Goal: Task Accomplishment & Management: Use online tool/utility

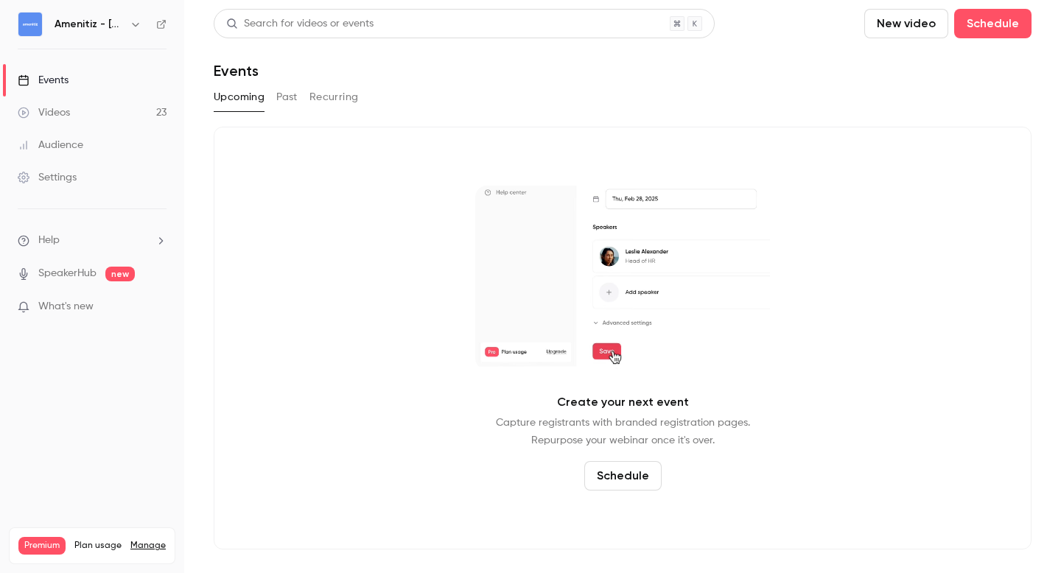
click at [283, 96] on button "Past" at bounding box center [286, 97] width 21 height 24
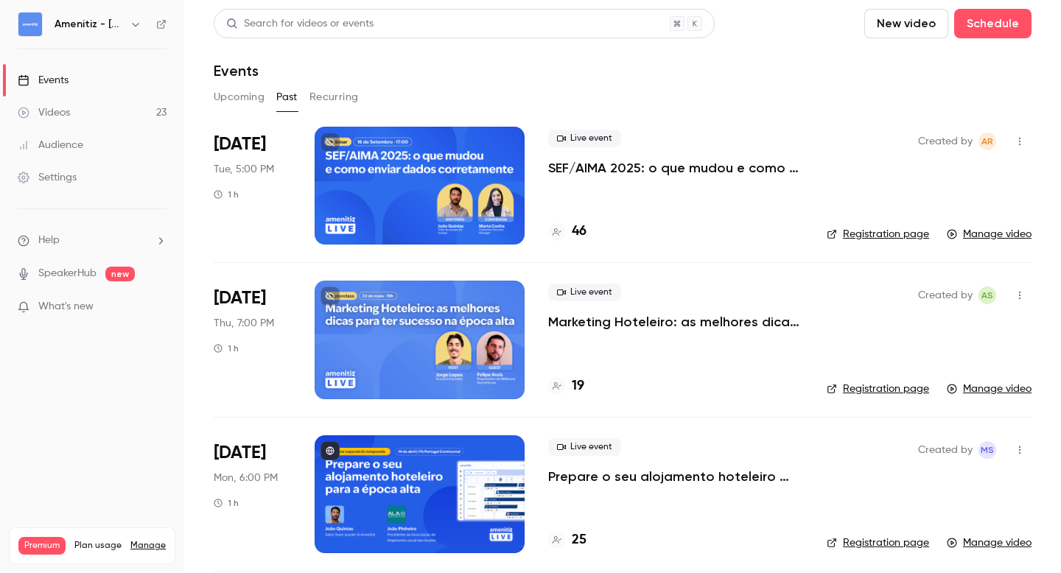
click at [579, 233] on h4 "46" at bounding box center [579, 232] width 15 height 20
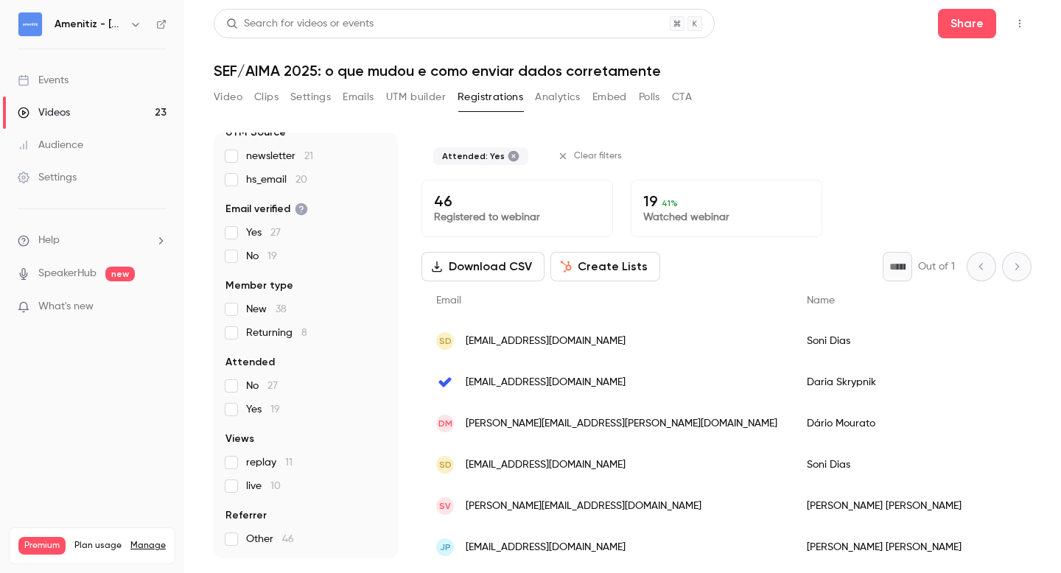
scroll to position [78, 0]
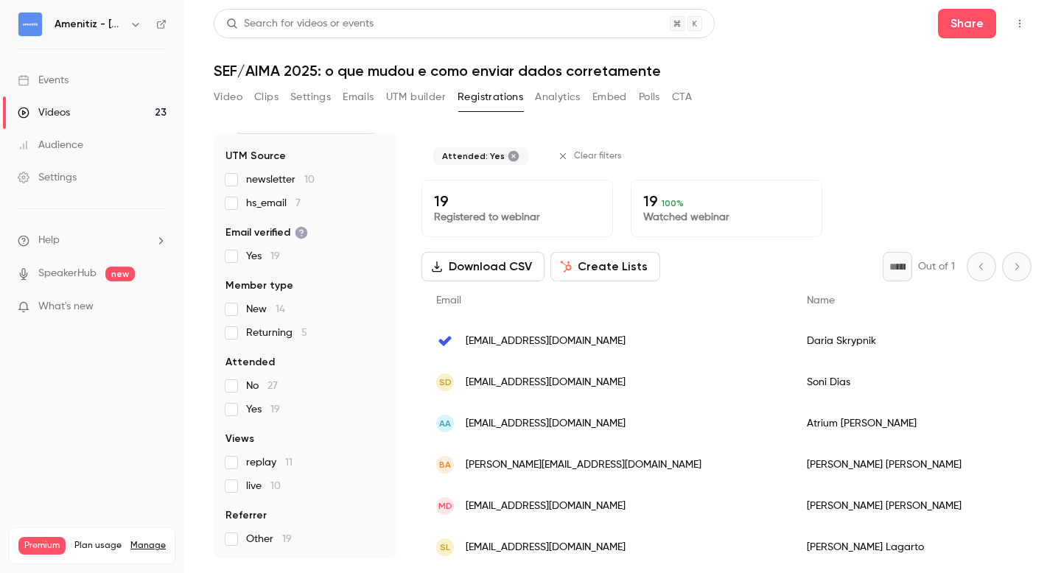
click at [602, 269] on button "Create Lists" at bounding box center [605, 266] width 110 height 29
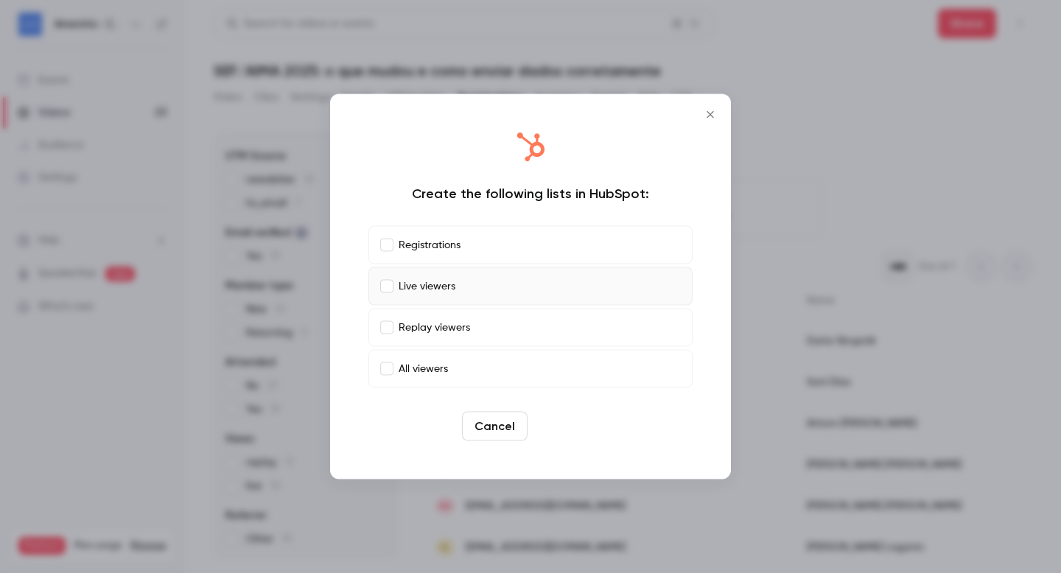
click at [569, 421] on button "Create" at bounding box center [566, 426] width 66 height 29
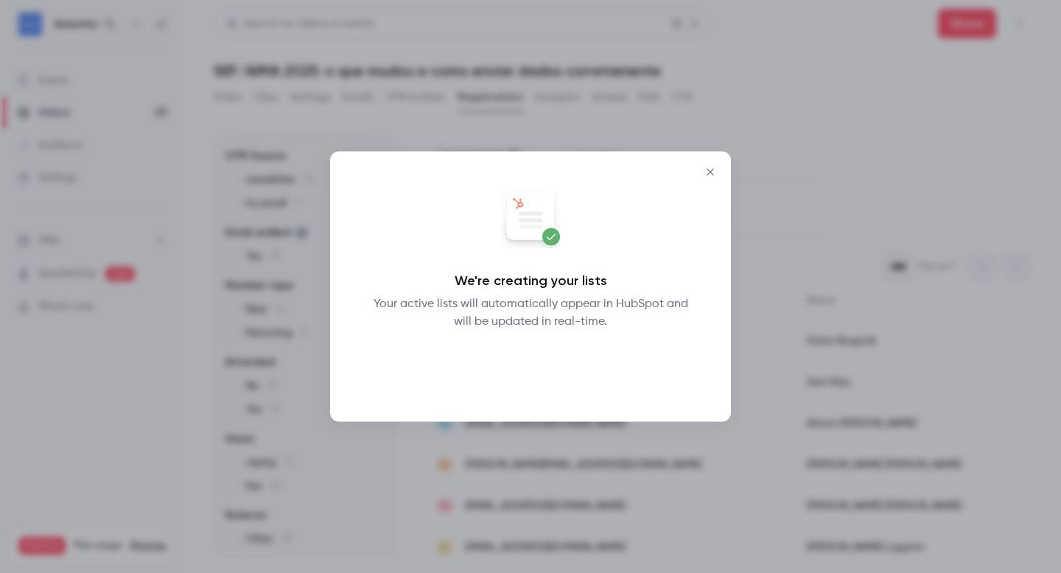
click at [540, 368] on button "Okay" at bounding box center [531, 368] width 54 height 29
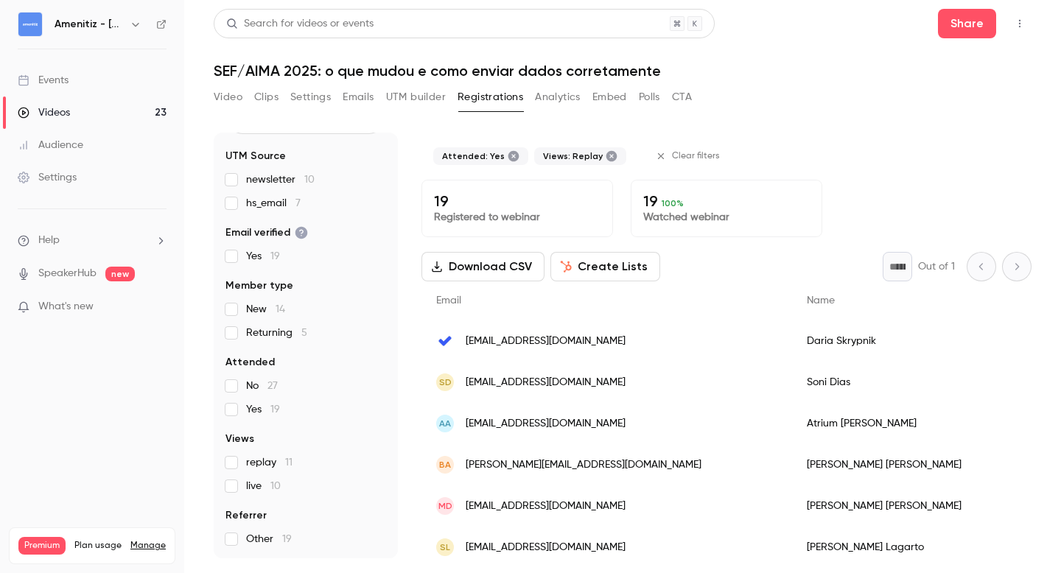
scroll to position [54, 0]
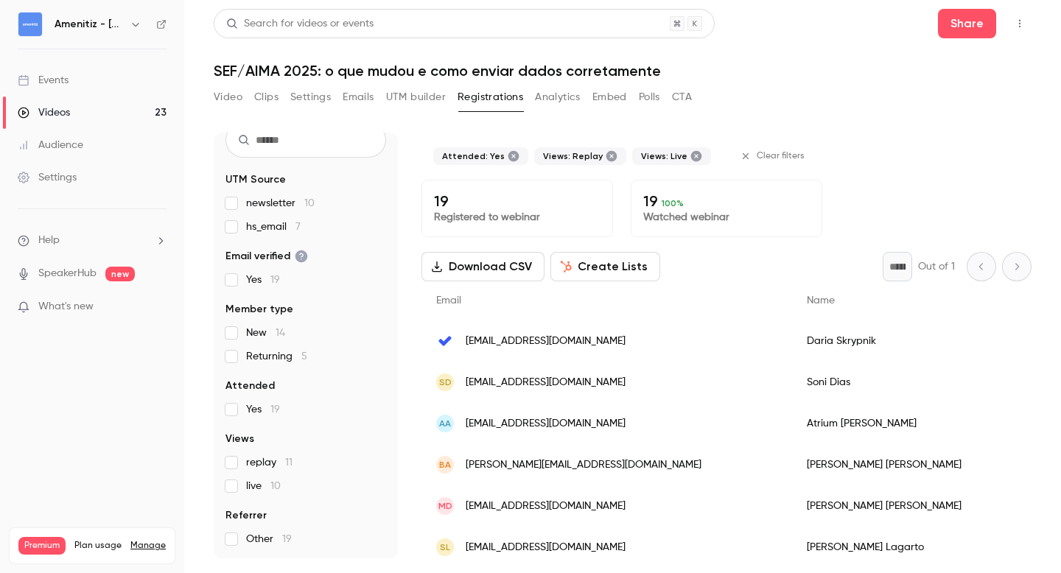
click at [602, 267] on button "Create Lists" at bounding box center [605, 266] width 110 height 29
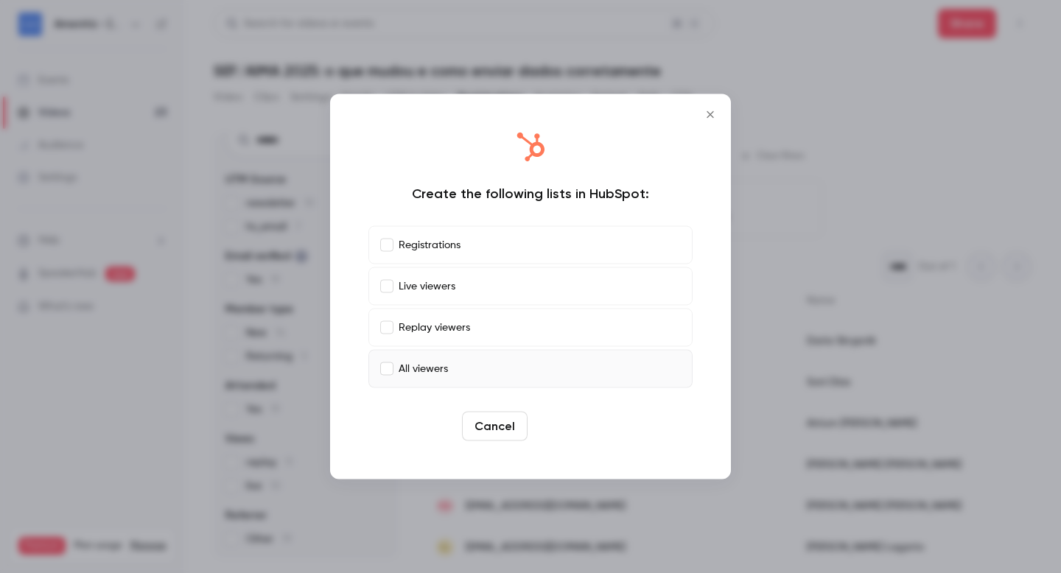
click at [572, 419] on button "Create" at bounding box center [566, 426] width 66 height 29
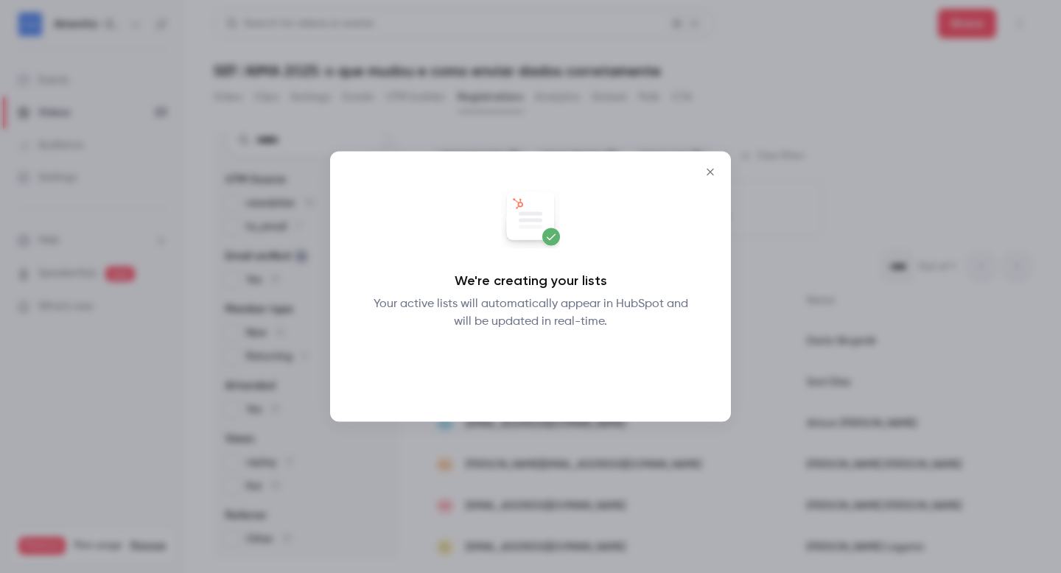
click at [537, 367] on button "Okay" at bounding box center [531, 368] width 54 height 29
